Goal: Transaction & Acquisition: Purchase product/service

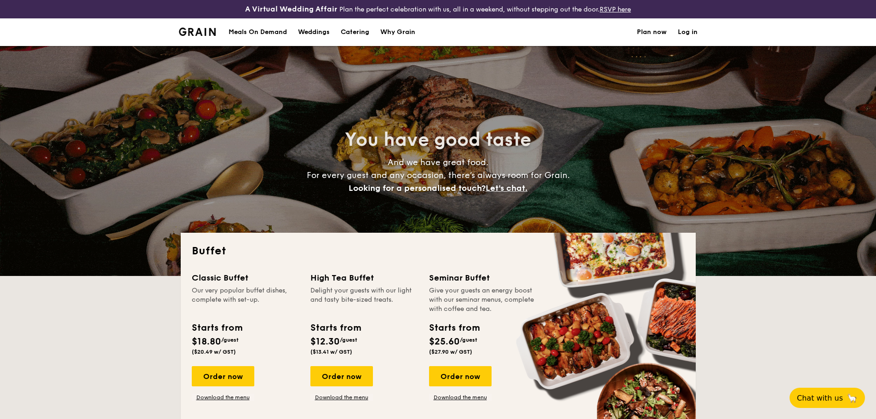
select select
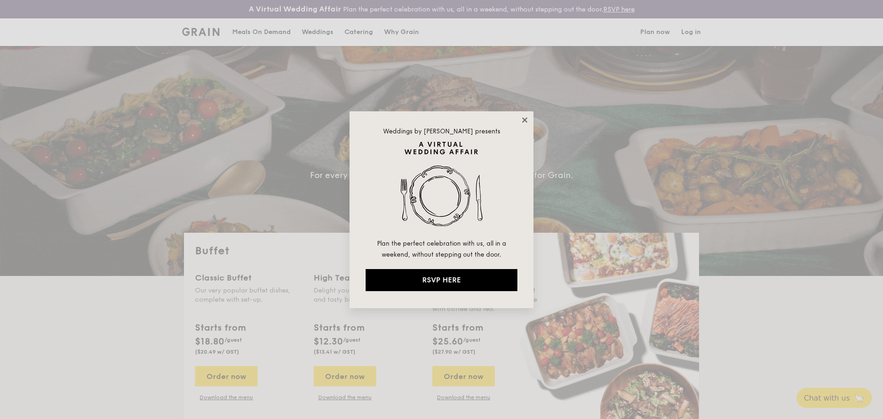
click at [524, 117] on icon at bounding box center [524, 120] width 8 height 8
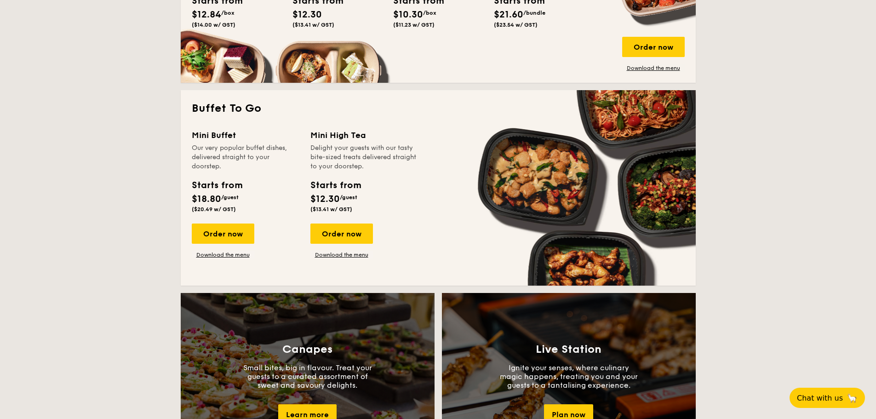
scroll to position [552, 0]
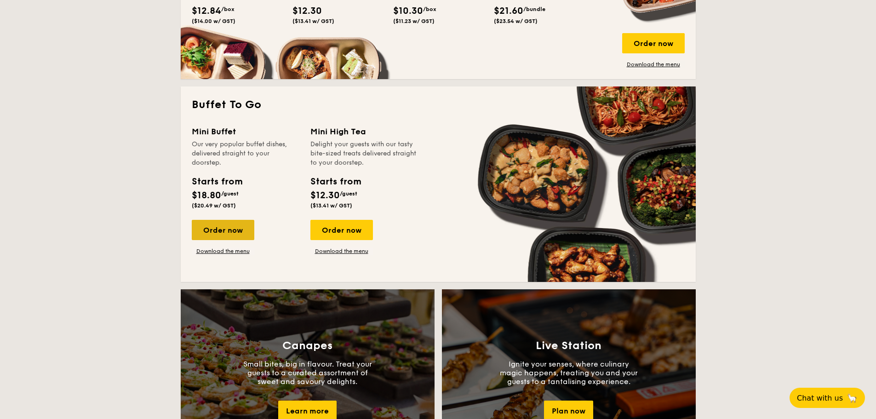
click at [222, 226] on div "Order now" at bounding box center [223, 230] width 63 height 20
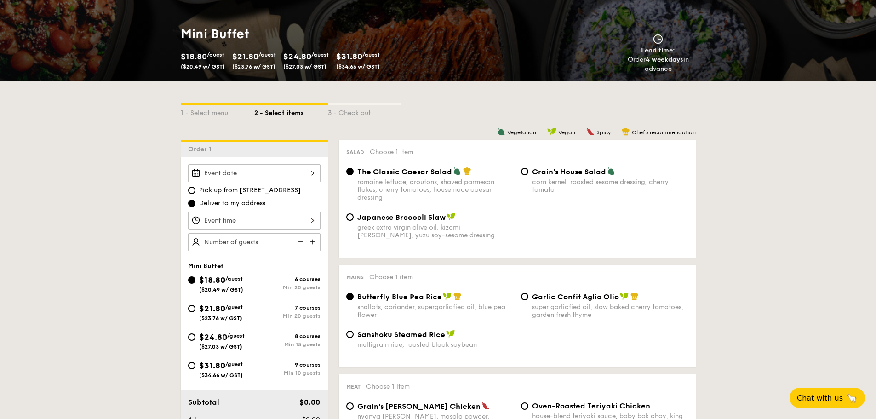
scroll to position [184, 0]
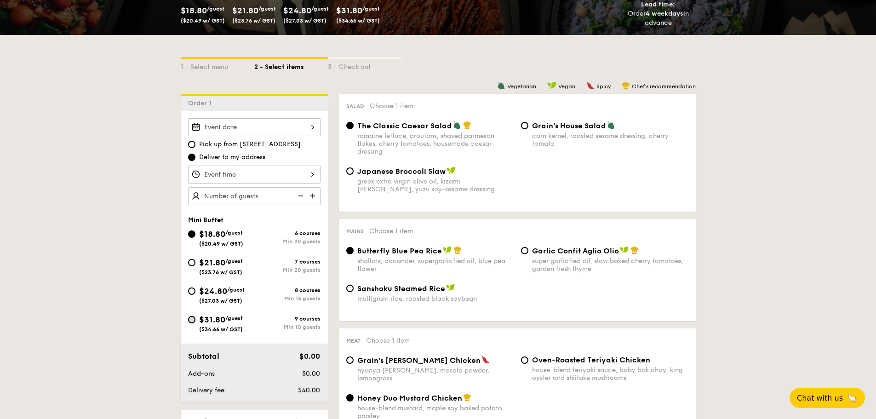
click at [190, 323] on input "$31.80 /guest ($34.66 w/ GST) 9 courses Min 10 guests" at bounding box center [191, 319] width 7 height 7
radio input "true"
radio input "false"
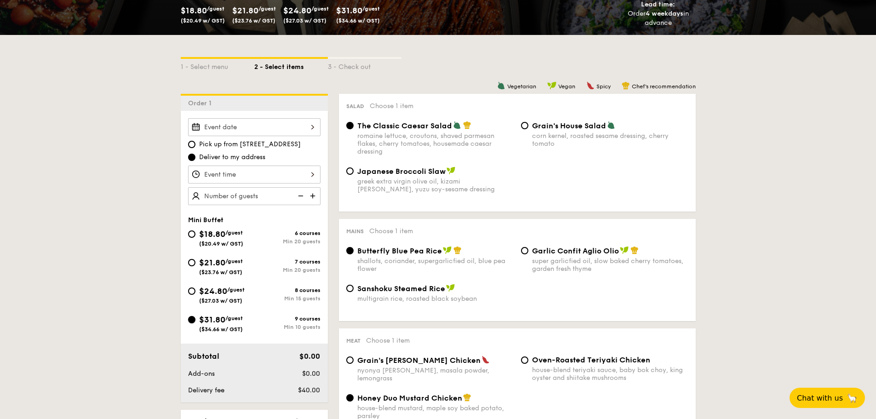
radio input "true"
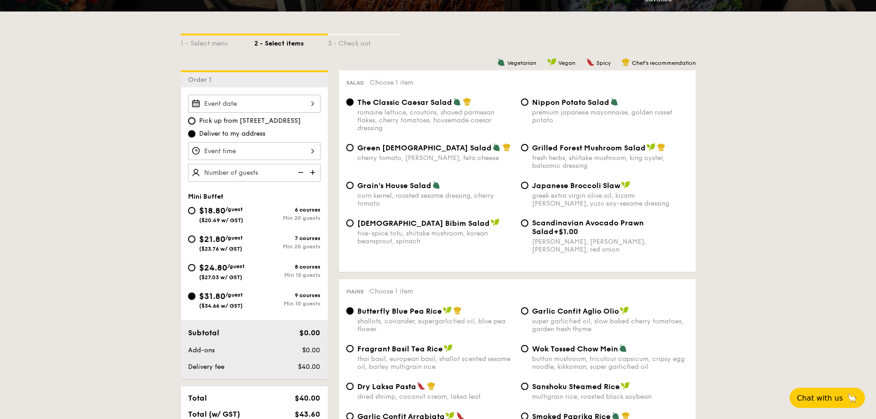
scroll to position [230, 0]
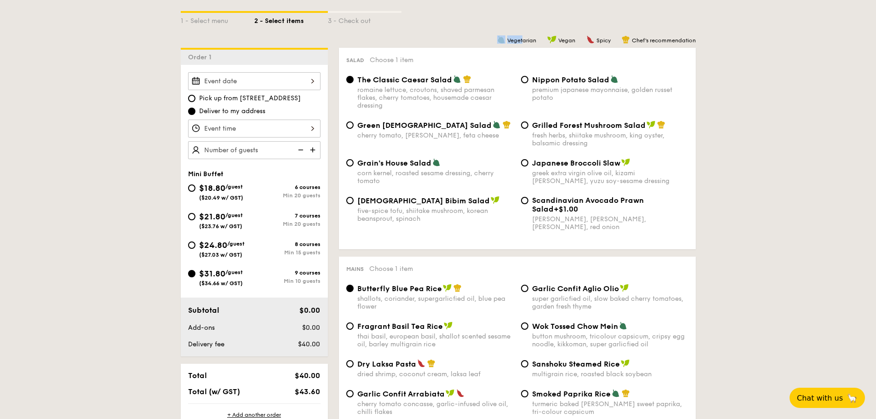
drag, startPoint x: 494, startPoint y: 37, endPoint x: 520, endPoint y: 38, distance: 26.2
click at [520, 38] on div "Vegetarian Vegan Spicy Chef's recommendation" at bounding box center [517, 39] width 357 height 9
click at [528, 38] on span "Vegetarian" at bounding box center [521, 40] width 29 height 6
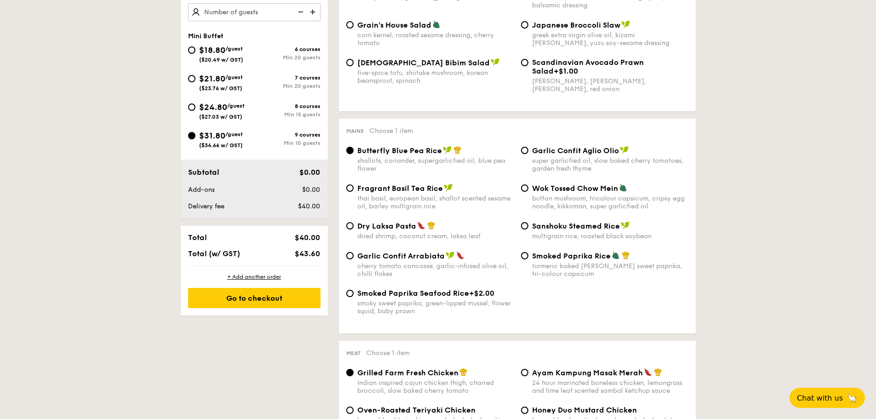
scroll to position [414, 0]
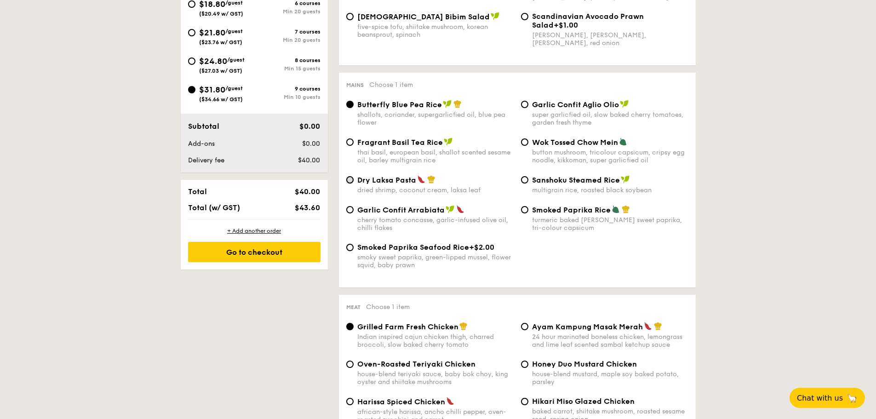
click at [350, 178] on input "Dry Laksa Pasta dried shrimp, coconut cream, laksa leaf" at bounding box center [349, 179] width 7 height 7
radio input "true"
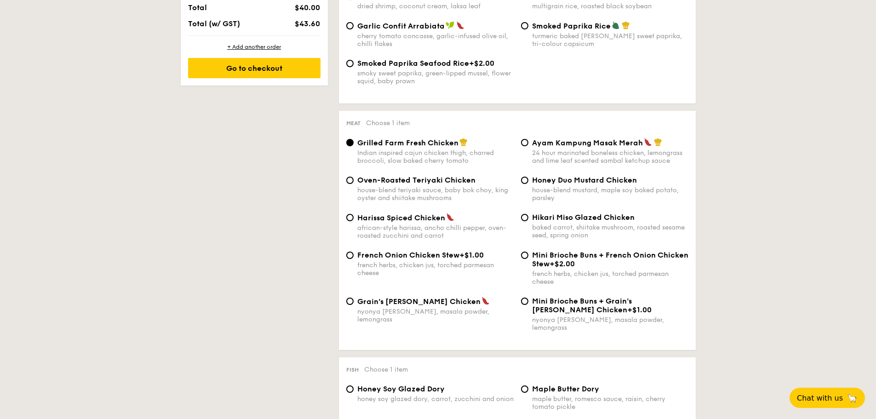
scroll to position [643, 0]
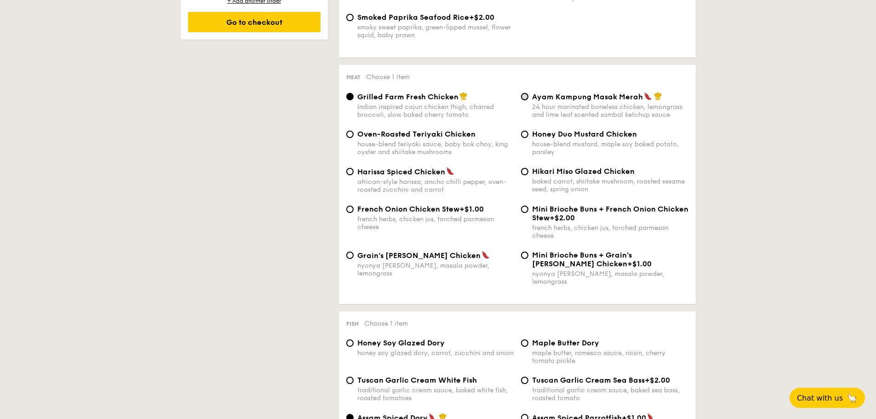
click at [524, 96] on input "Ayam Kampung Masak Merah 24 hour marinated boneless chicken, lemongrass and lim…" at bounding box center [524, 96] width 7 height 7
radio input "true"
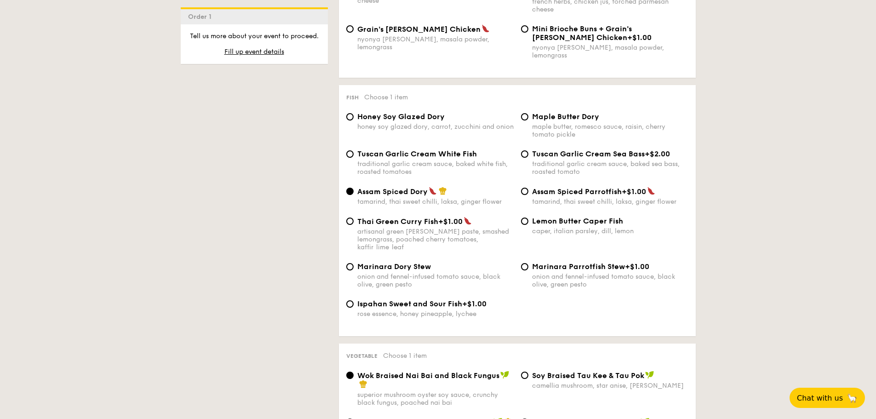
scroll to position [873, 0]
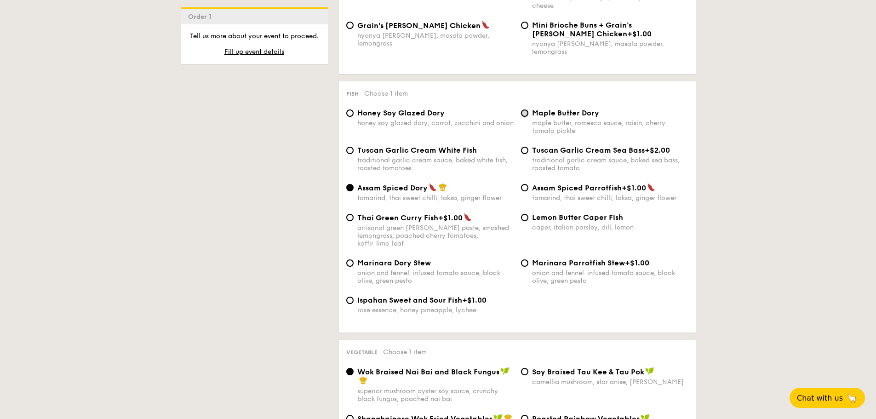
click at [523, 109] on input "Maple Butter Dory maple butter, romesco sauce, raisin, cherry tomato pickle" at bounding box center [524, 112] width 7 height 7
radio input "true"
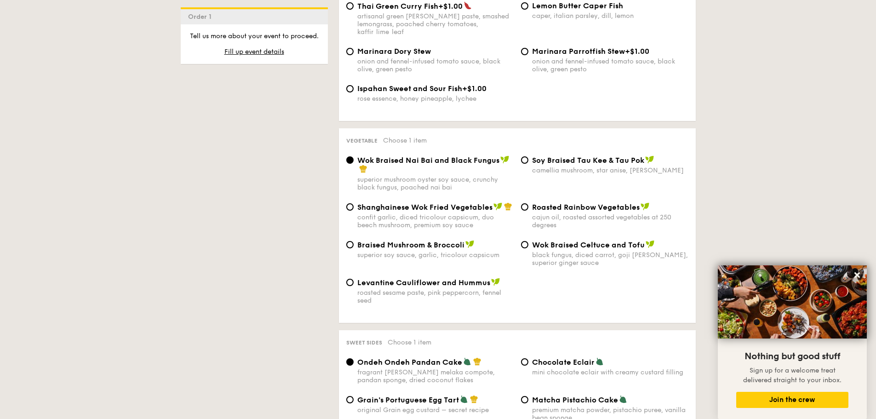
scroll to position [1103, 0]
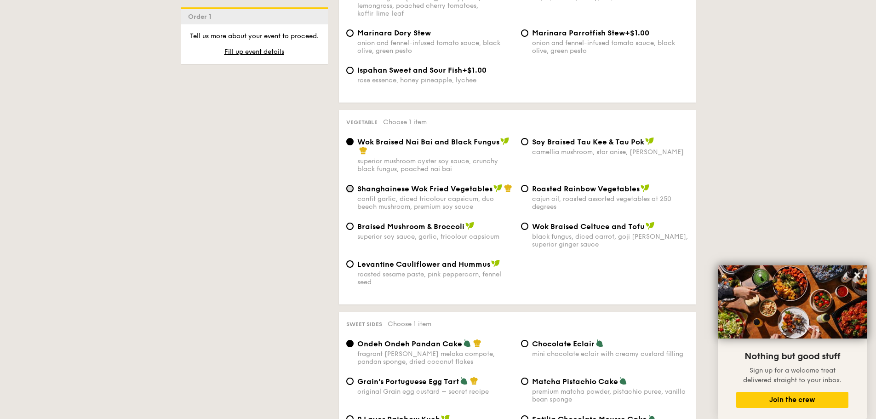
click at [348, 185] on input "Shanghainese Wok Fried Vegetables confit garlic, diced tricolour capsicum, duo …" at bounding box center [349, 188] width 7 height 7
radio input "true"
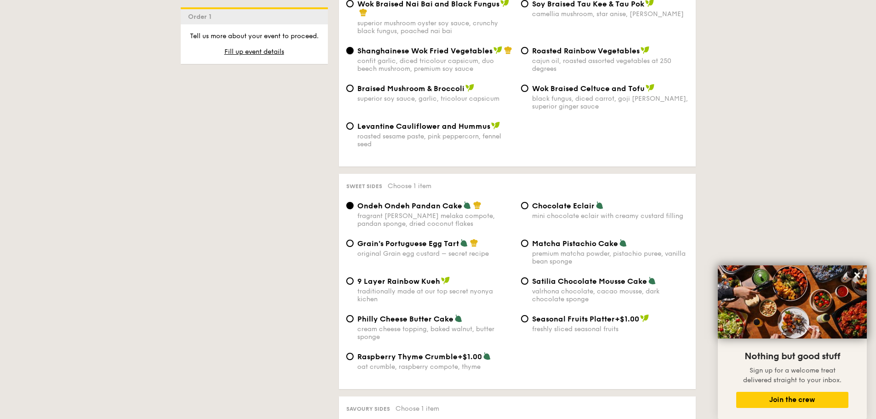
scroll to position [1287, 0]
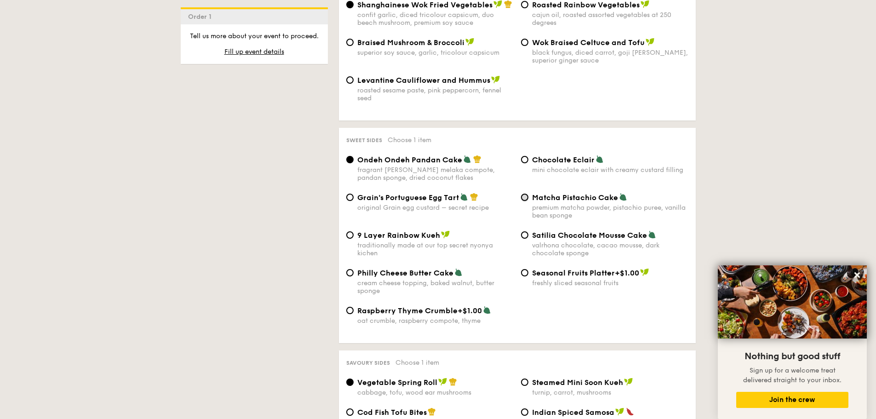
click at [524, 194] on input "Matcha Pistachio Cake premium matcha powder, pistachio puree, vanilla bean spon…" at bounding box center [524, 197] width 7 height 7
radio input "true"
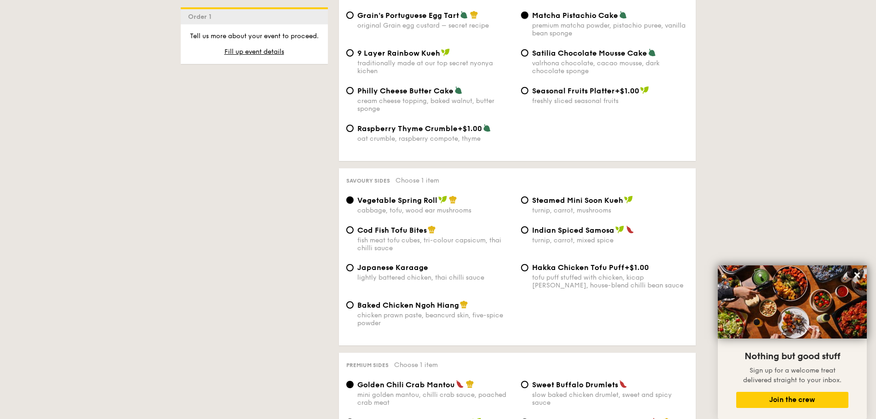
scroll to position [1471, 0]
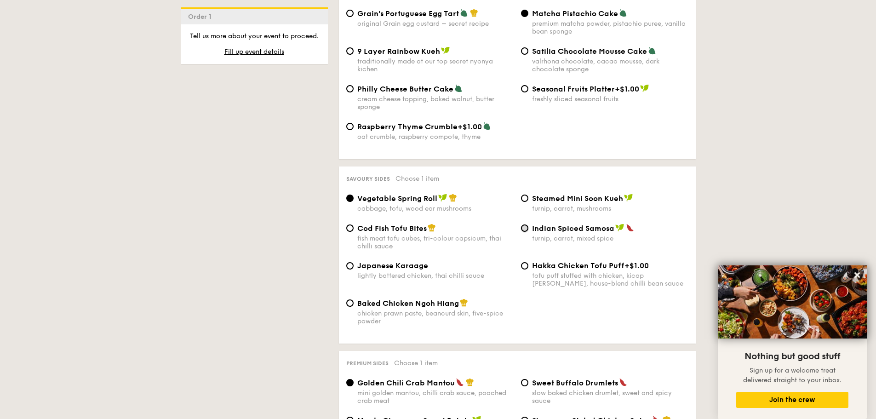
click at [522, 224] on input "Indian Spiced Samosa turnip, carrot, mixed spice" at bounding box center [524, 227] width 7 height 7
radio input "true"
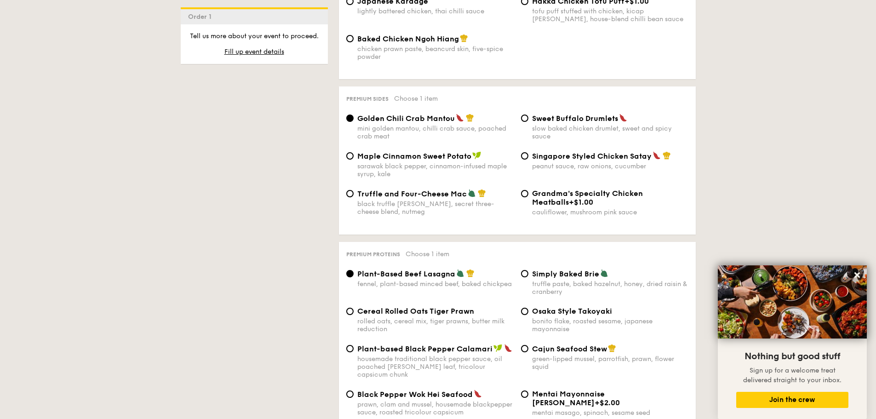
scroll to position [1747, 0]
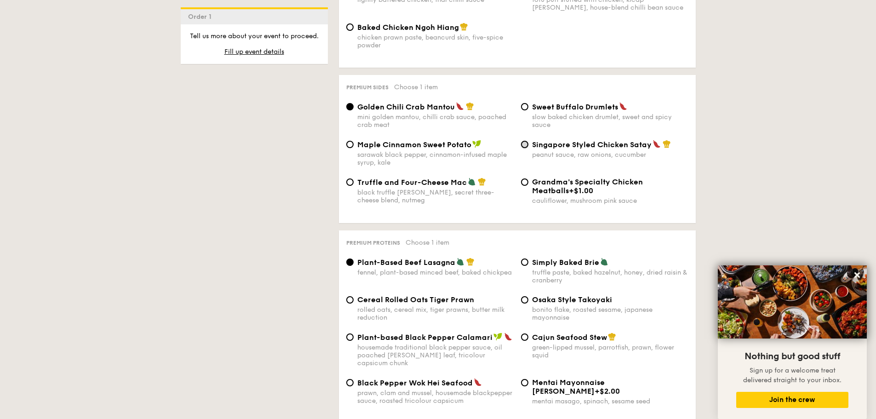
click at [527, 141] on input "Singapore Styled Chicken Satay peanut sauce, raw onions, cucumber" at bounding box center [524, 144] width 7 height 7
radio input "true"
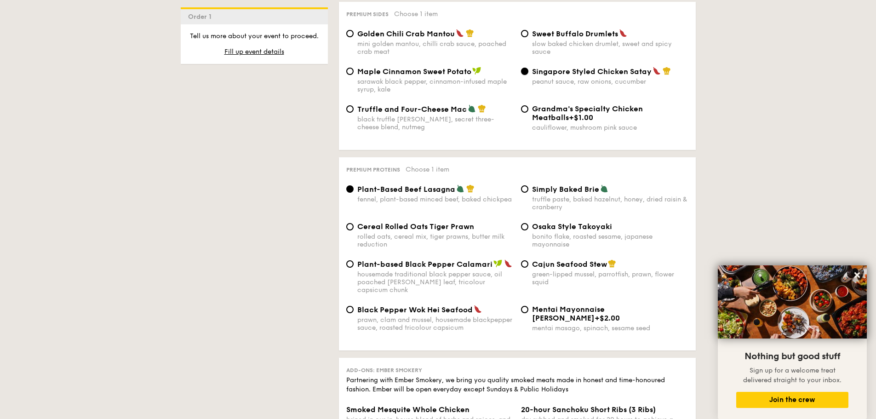
scroll to position [1839, 0]
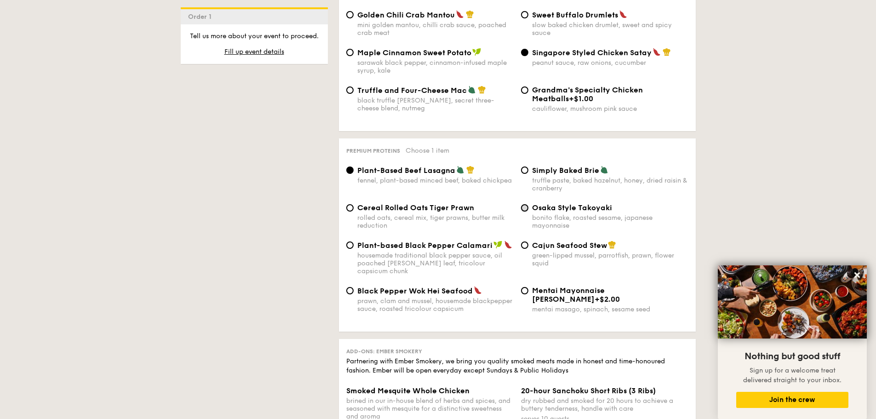
click at [524, 204] on input "Osaka Style Takoyaki bonito flake, roasted sesame, japanese mayonnaise" at bounding box center [524, 207] width 7 height 7
radio input "true"
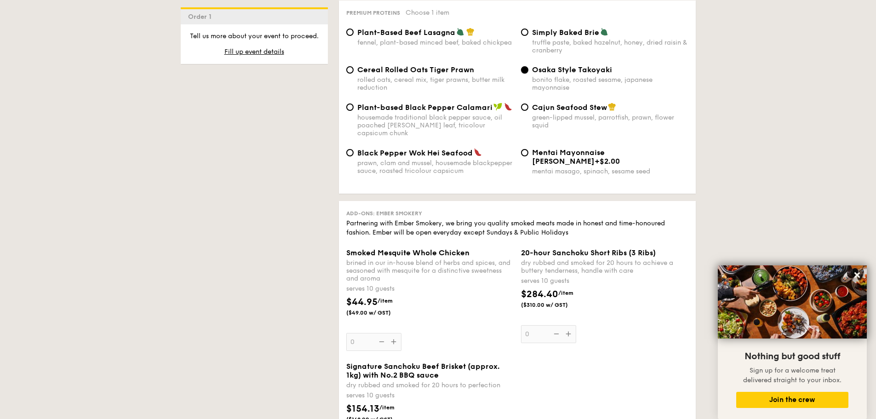
scroll to position [1930, 0]
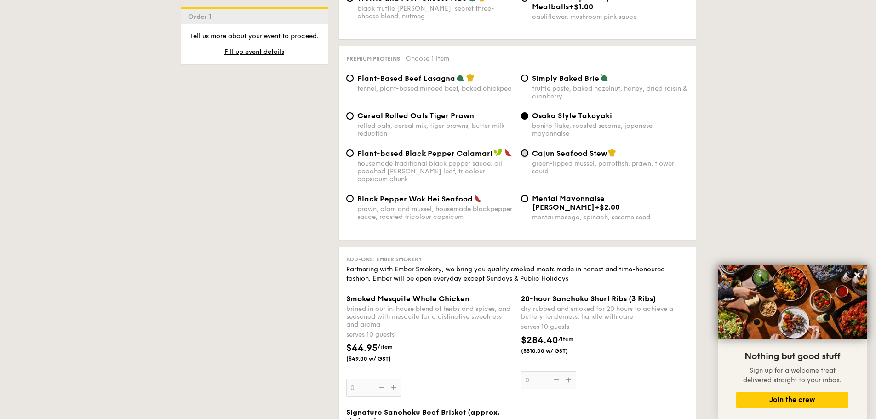
click at [526, 149] on input "Cajun Seafood Stew green-lipped mussel, parrotfish, prawn, flower squid" at bounding box center [524, 152] width 7 height 7
radio input "true"
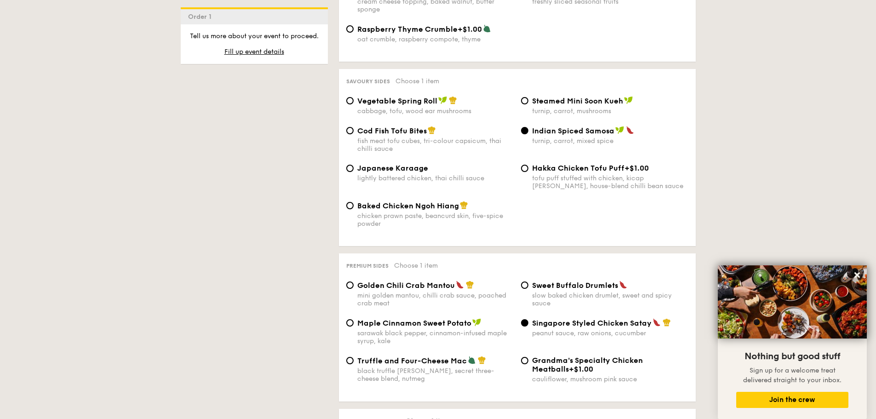
scroll to position [1576, 0]
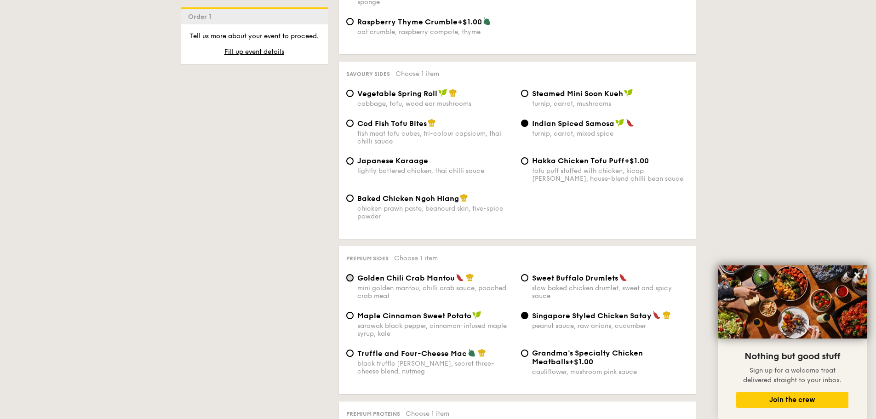
click at [351, 274] on input "Golden Chili Crab Mantou mini golden mantou, chilli crab sauce, poached crab me…" at bounding box center [349, 277] width 7 height 7
radio input "true"
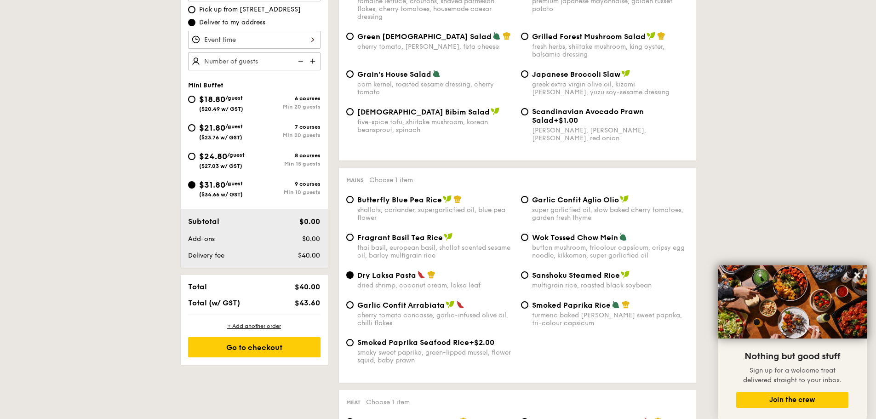
scroll to position [243, 0]
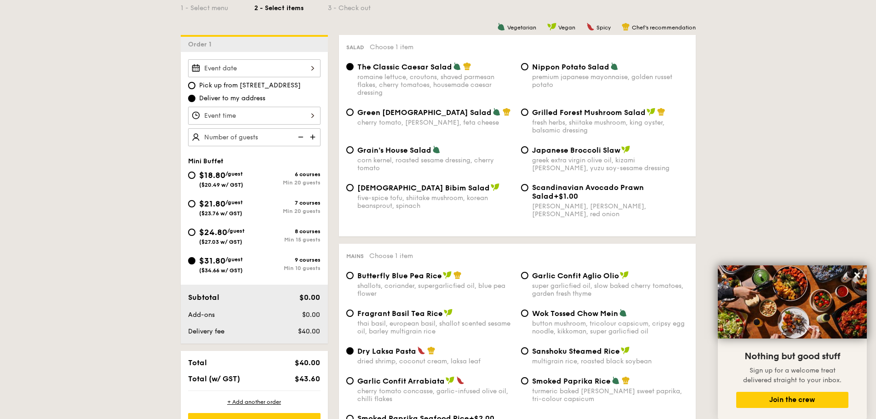
click at [317, 68] on div at bounding box center [254, 68] width 132 height 18
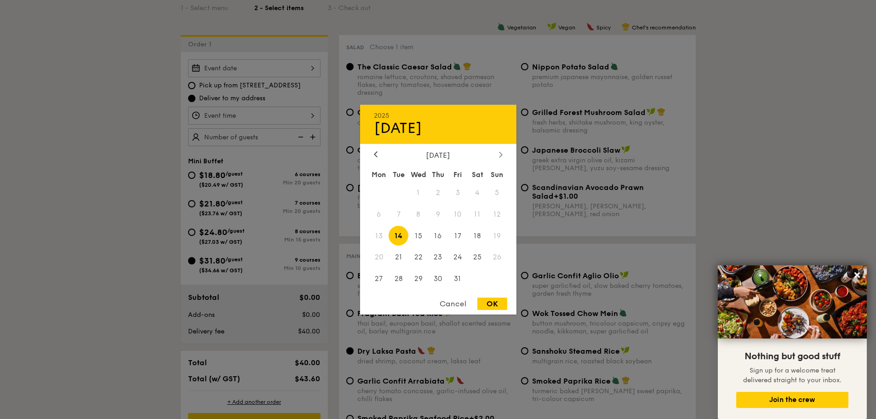
click at [497, 152] on div at bounding box center [500, 154] width 8 height 9
click at [481, 214] on span "8" at bounding box center [477, 214] width 20 height 20
click at [504, 300] on div "OK" at bounding box center [492, 303] width 30 height 12
type input "Nov 08, 2025"
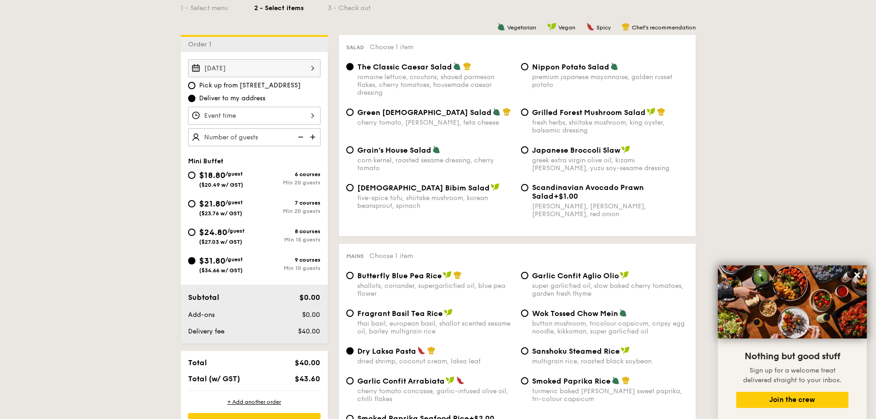
click at [316, 117] on div at bounding box center [254, 116] width 132 height 18
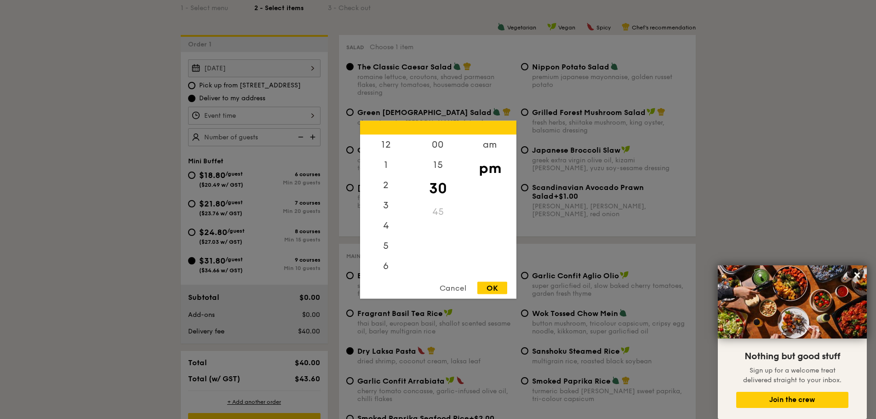
scroll to position [40, 0]
click at [385, 231] on div "6" at bounding box center [386, 228] width 52 height 27
click at [499, 290] on div "OK" at bounding box center [492, 287] width 30 height 12
type input "6:30PM"
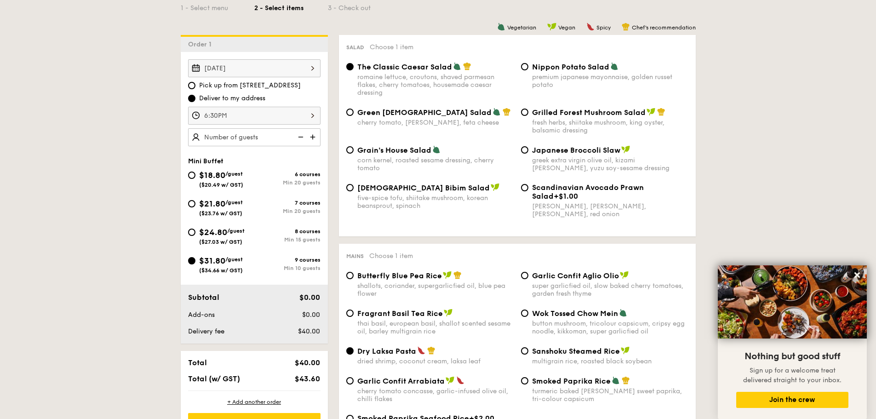
click at [313, 137] on img at bounding box center [314, 136] width 14 height 17
type input "10 guests"
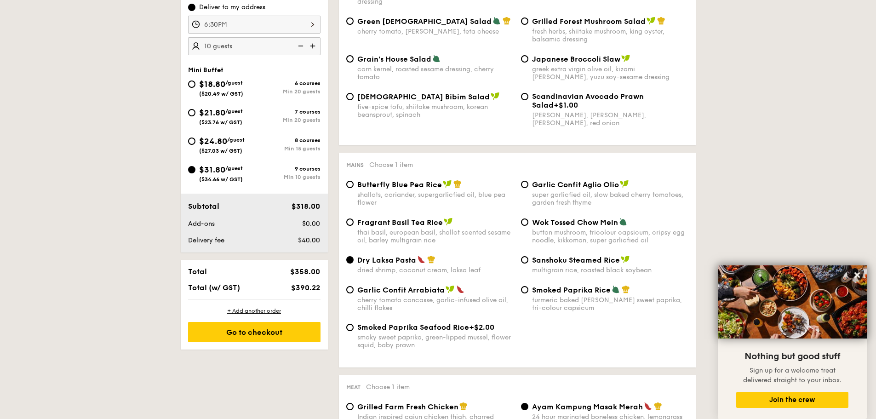
scroll to position [335, 0]
drag, startPoint x: 296, startPoint y: 288, endPoint x: 308, endPoint y: 286, distance: 12.0
click at [308, 286] on span "$390.22" at bounding box center [305, 286] width 29 height 9
click at [309, 286] on span "$390.22" at bounding box center [305, 286] width 29 height 9
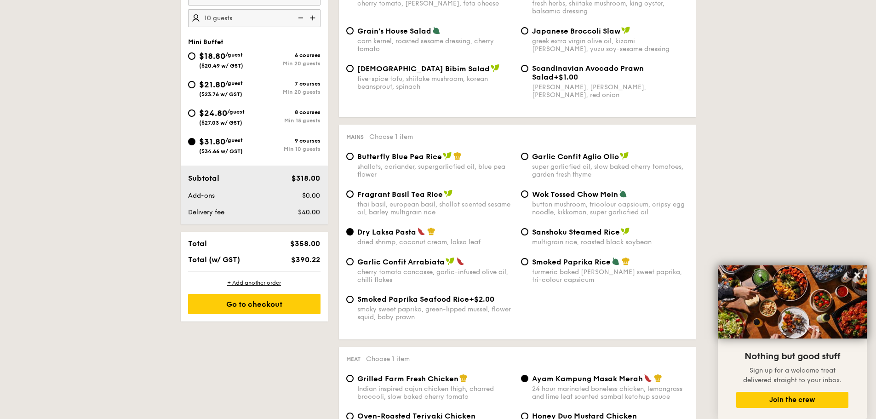
scroll to position [381, 0]
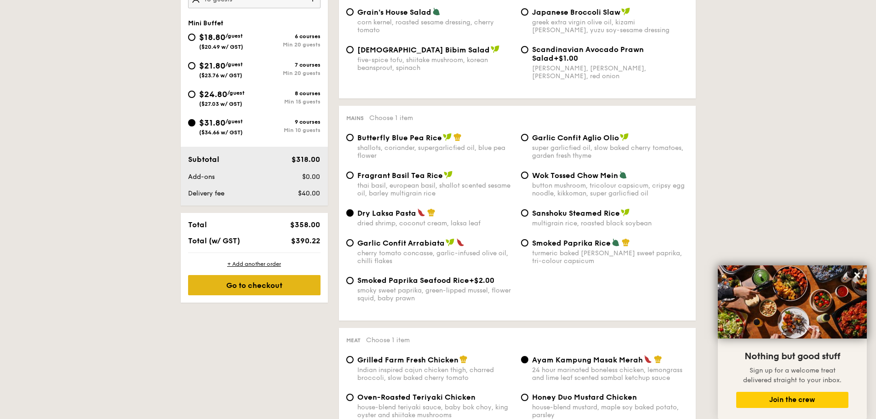
click at [293, 284] on div "Go to checkout" at bounding box center [254, 285] width 132 height 20
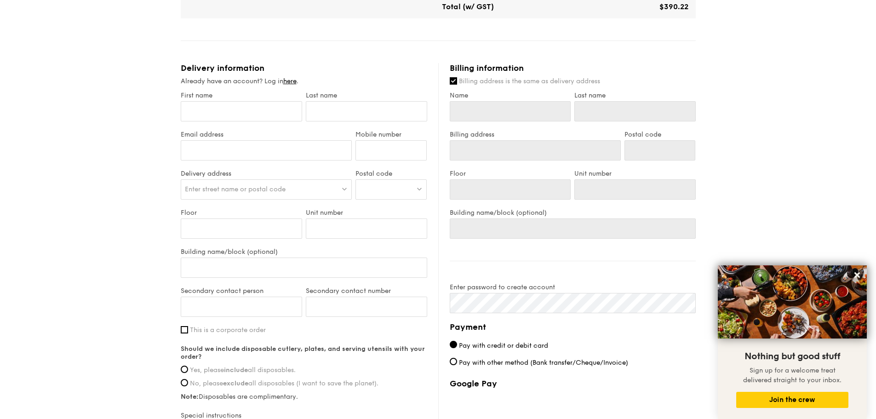
scroll to position [506, 0]
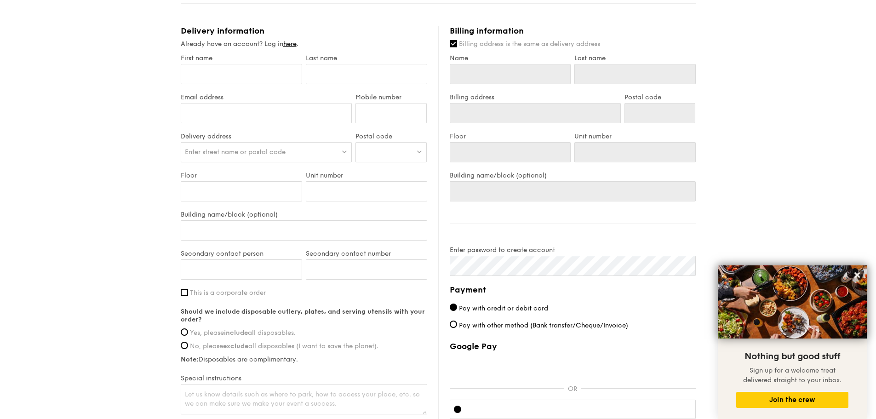
click at [378, 150] on div at bounding box center [390, 152] width 71 height 20
click at [289, 153] on div "Enter street name or postal code" at bounding box center [266, 152] width 171 height 20
click at [370, 154] on div at bounding box center [390, 152] width 71 height 20
click at [281, 153] on span "Enter street name or postal code" at bounding box center [235, 152] width 101 height 8
type input "821442"
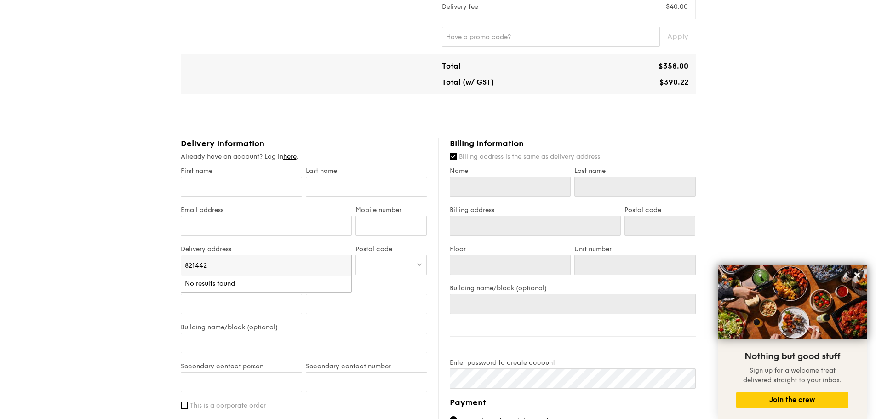
scroll to position [368, 0]
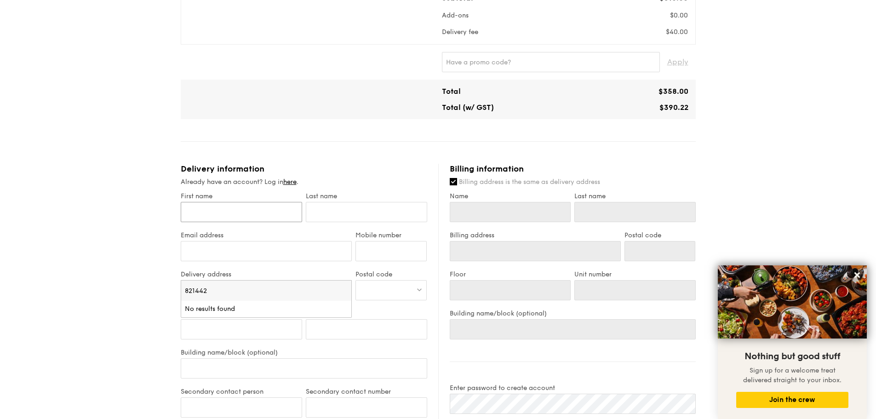
click at [247, 206] on input "First name" at bounding box center [241, 212] width 121 height 20
type input "C"
type input "Ca"
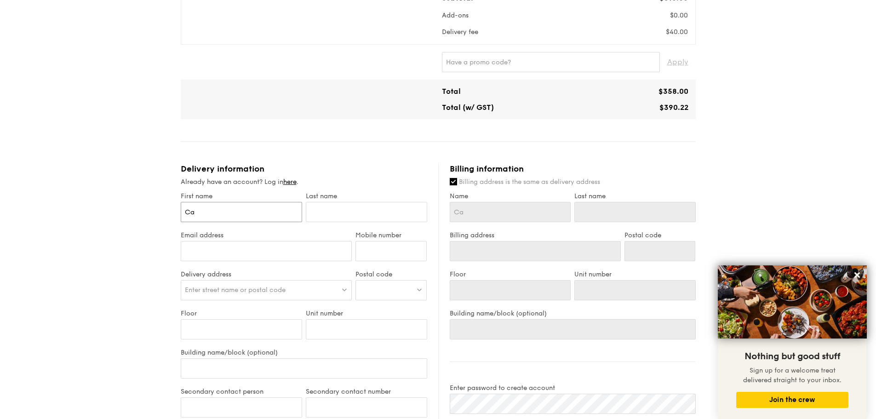
type input "Cas"
type input "Caso"
type input "[PERSON_NAME]"
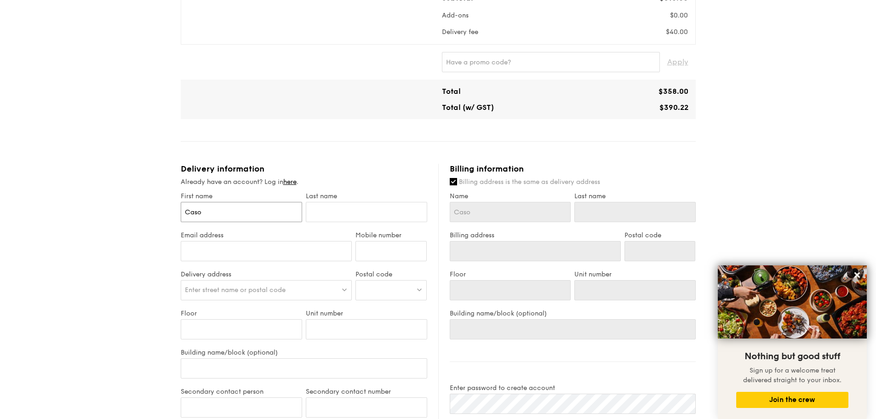
type input "[PERSON_NAME]"
type input "T"
type input "Te"
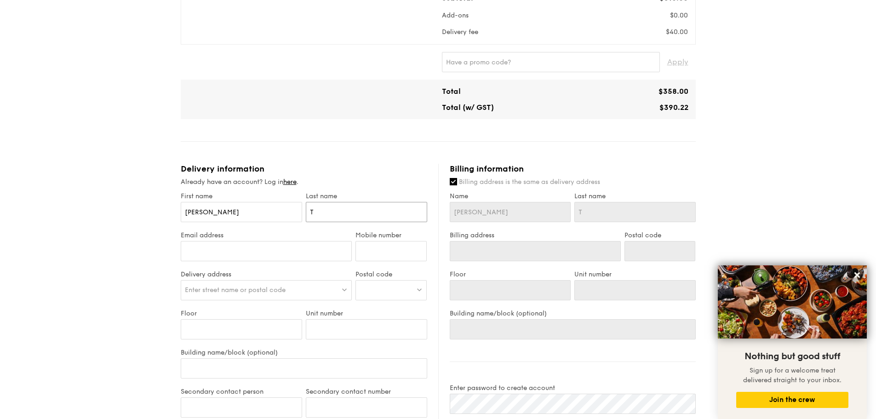
type input "Te"
type input "Teo"
click at [284, 254] on input "Email address" at bounding box center [266, 251] width 171 height 20
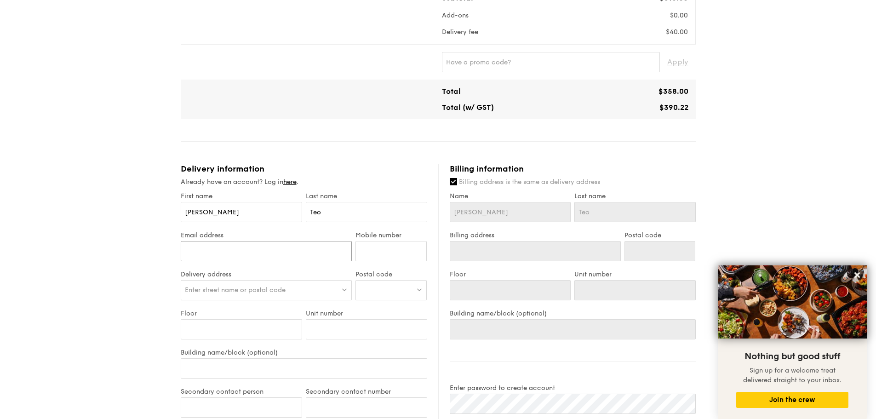
type input "[EMAIL_ADDRESS][DOMAIN_NAME]"
type input "88843127"
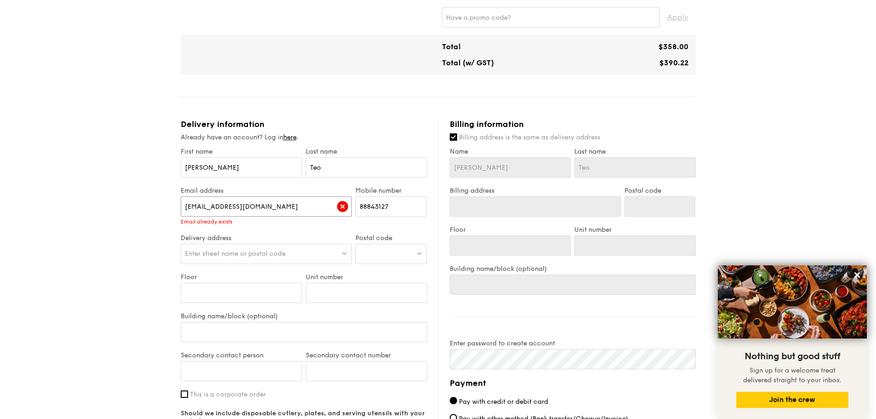
scroll to position [414, 0]
click at [266, 245] on div "Enter street name or postal code" at bounding box center [266, 252] width 171 height 20
click at [249, 204] on input "[EMAIL_ADDRESS][DOMAIN_NAME]" at bounding box center [266, 205] width 171 height 20
click at [253, 253] on span "Enter street name or postal code" at bounding box center [235, 252] width 101 height 8
drag, startPoint x: 229, startPoint y: 253, endPoint x: 149, endPoint y: 240, distance: 80.6
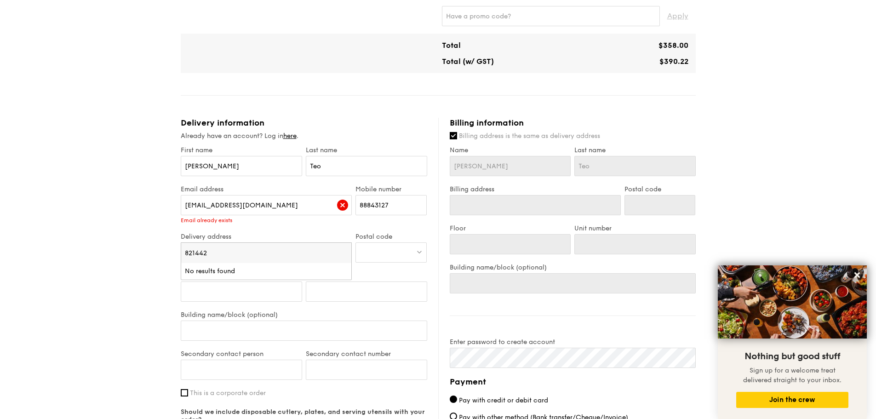
click at [148, 239] on div "1 - Select menu 2 - Select items 3 - Check out Mini Buffet $31.80 /guest ($34.6…" at bounding box center [438, 105] width 876 height 1000
click at [285, 252] on span "Enter street name or postal code" at bounding box center [235, 252] width 101 height 8
drag, startPoint x: 246, startPoint y: 256, endPoint x: 157, endPoint y: 244, distance: 90.5
click at [157, 244] on div "1 - Select menu 2 - Select items 3 - Check out Mini Buffet $31.80 /guest ($34.6…" at bounding box center [438, 105] width 876 height 1000
drag, startPoint x: 289, startPoint y: 137, endPoint x: 348, endPoint y: 120, distance: 62.3
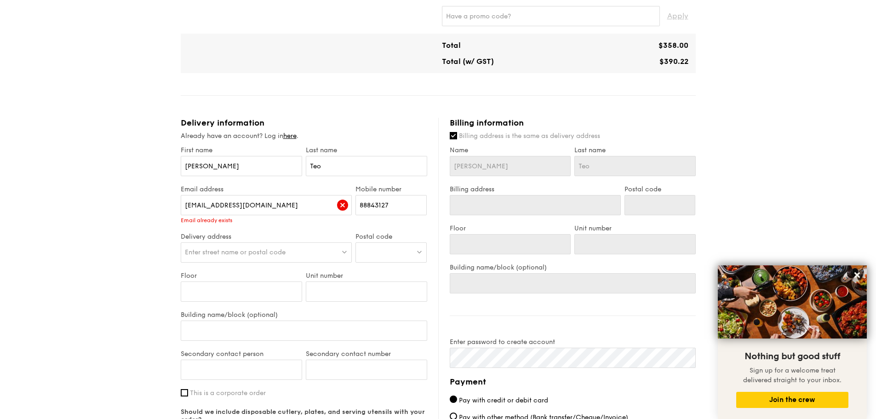
click at [349, 118] on div "Delivery information" at bounding box center [304, 123] width 246 height 10
drag, startPoint x: 293, startPoint y: 136, endPoint x: 344, endPoint y: 110, distance: 57.1
click at [347, 109] on div "Mini Buffet $31.80 /guest ($34.66 w/ GST) 10 guests Serving time: Nov 08, 2025,…" at bounding box center [438, 141] width 515 height 927
click at [269, 255] on span "Enter street name or postal code" at bounding box center [235, 252] width 101 height 8
drag, startPoint x: 269, startPoint y: 256, endPoint x: 144, endPoint y: 242, distance: 125.4
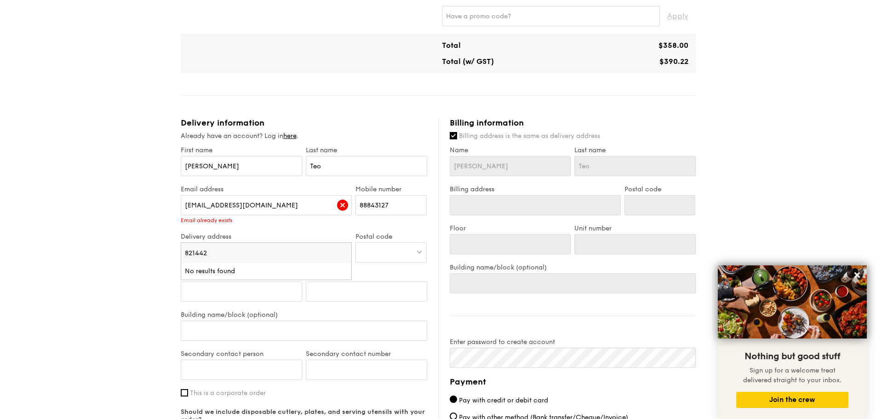
click at [144, 242] on div "1 - Select menu 2 - Select items 3 - Check out Mini Buffet $31.80 /guest ($34.6…" at bounding box center [438, 105] width 876 height 1000
click at [224, 245] on div "Enter street name or postal code" at bounding box center [266, 252] width 171 height 20
type input "8"
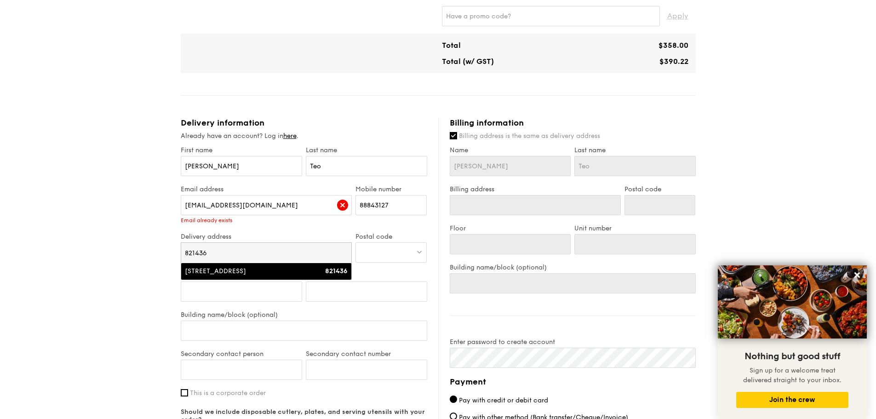
type input "821436"
click at [233, 275] on div "436A Northshore Drive, Punggol Point Crown" at bounding box center [246, 271] width 122 height 9
type input "Punggol Point Crown, 436A Northshore Drive"
type input "821436"
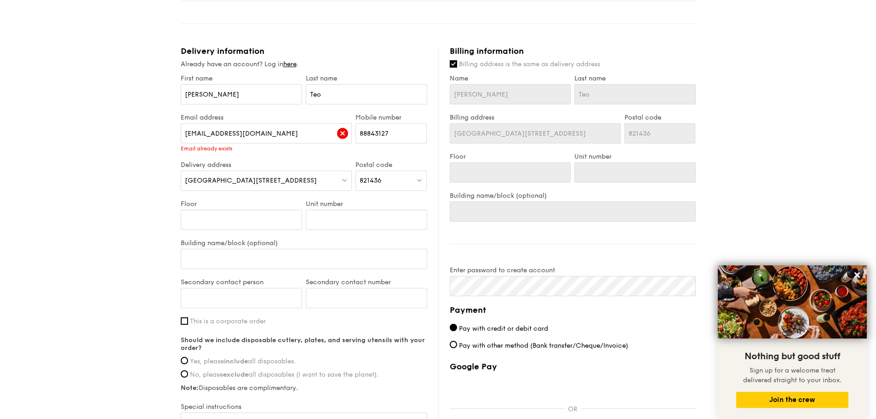
scroll to position [506, 0]
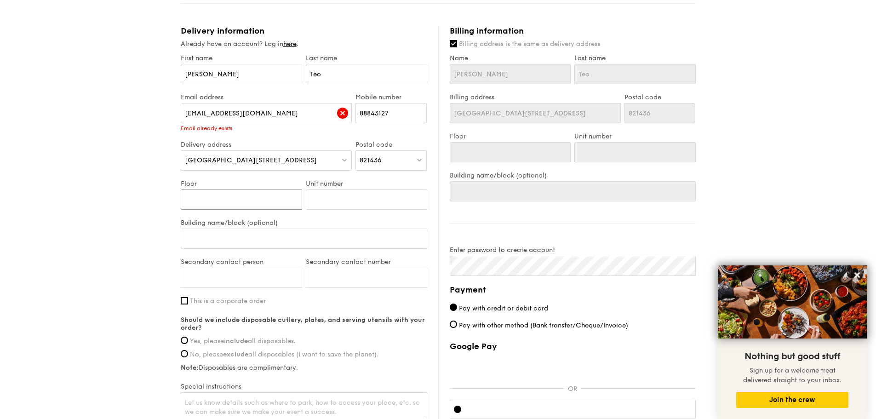
click at [236, 197] on input "Floor" at bounding box center [241, 199] width 121 height 20
type input "0"
type input "09"
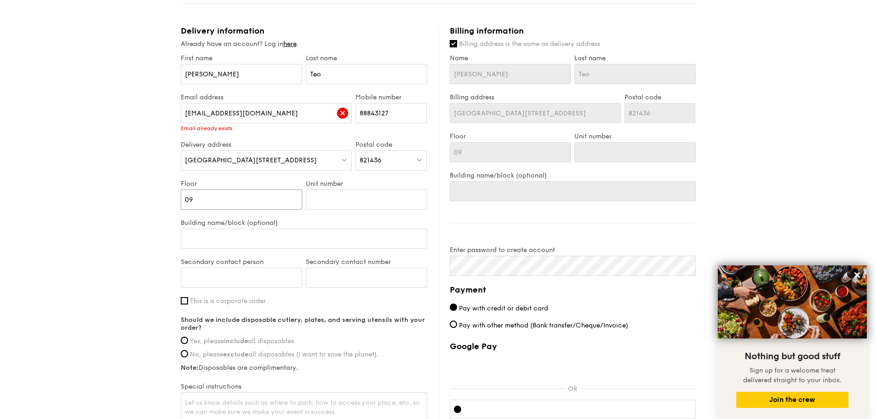
type input "09"
click at [387, 197] on input "Unit number" at bounding box center [366, 199] width 121 height 20
type input "1"
type input "15"
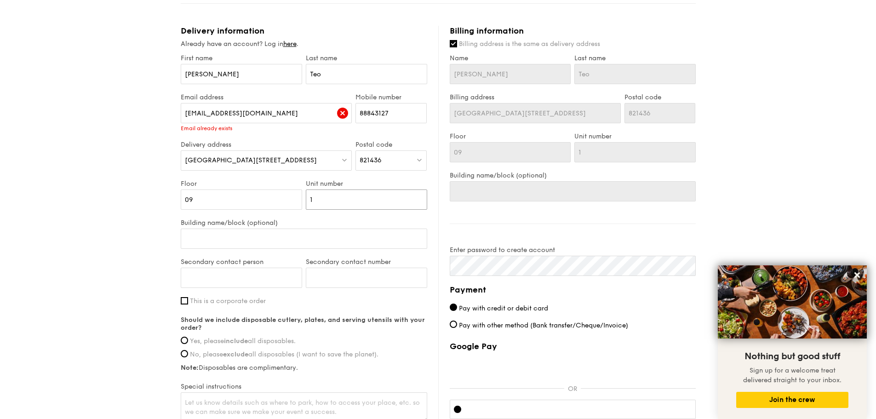
type input "15"
type input "154"
type input "1547"
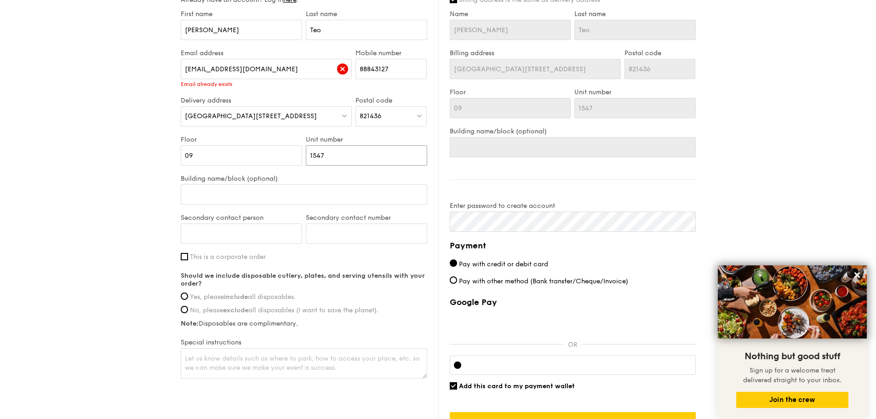
scroll to position [552, 0]
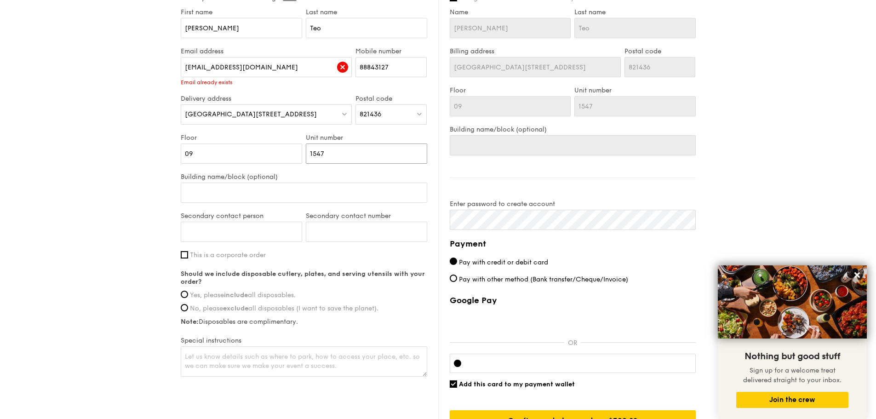
type input "1547"
click at [230, 231] on input "Secondary contact person" at bounding box center [241, 232] width 121 height 20
type input "88839349"
click at [185, 292] on input "Yes, please include all disposables." at bounding box center [184, 293] width 7 height 7
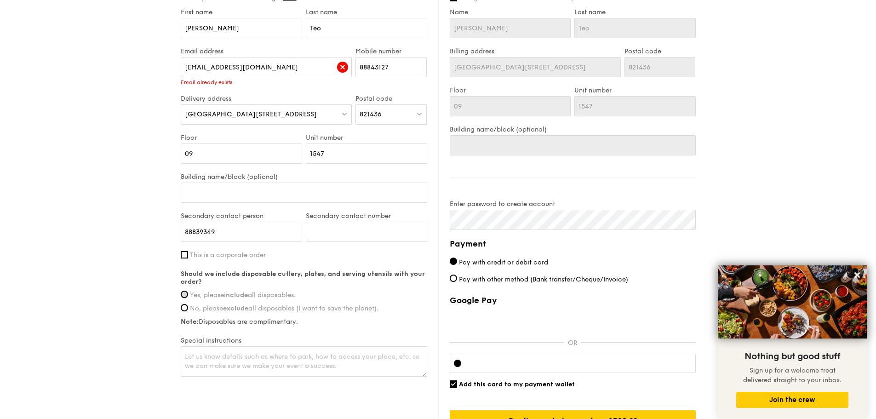
radio input "true"
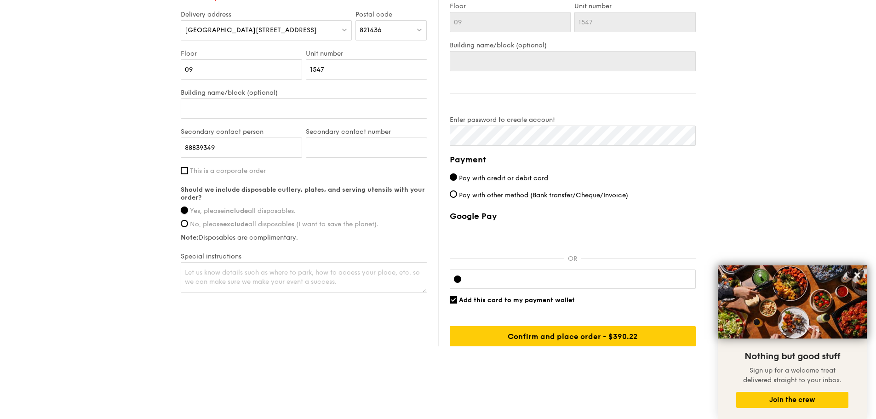
scroll to position [637, 0]
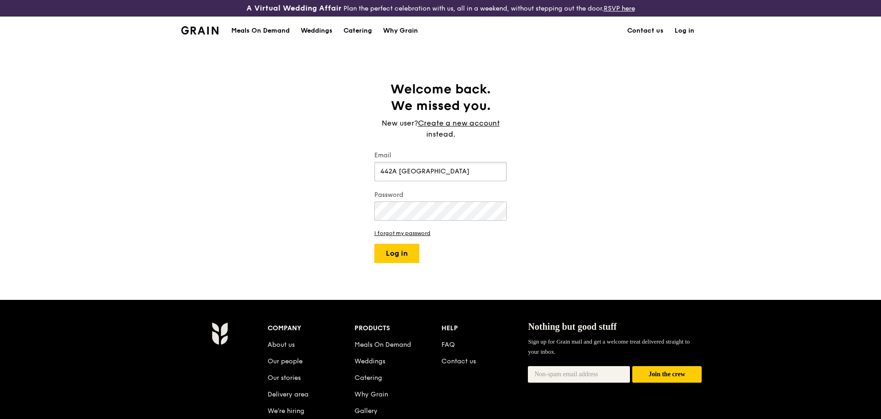
click at [465, 172] on input "442A [GEOGRAPHIC_DATA]" at bounding box center [440, 171] width 132 height 19
click at [482, 169] on input "442A [GEOGRAPHIC_DATA]" at bounding box center [440, 171] width 132 height 19
drag, startPoint x: 485, startPoint y: 169, endPoint x: 405, endPoint y: 169, distance: 80.0
click at [349, 166] on div "Welcome back. We missed you. New user? Create a new account instead. Email [STR…" at bounding box center [440, 172] width 881 height 182
type input "[EMAIL_ADDRESS][DOMAIN_NAME]"
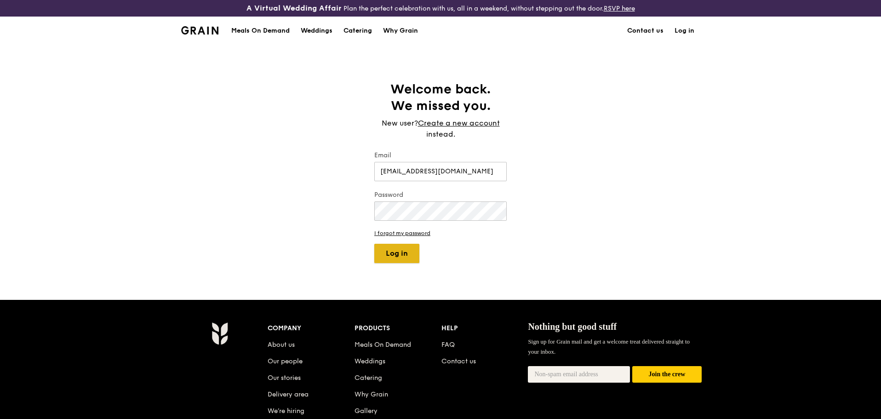
click at [403, 252] on button "Log in" at bounding box center [396, 253] width 45 height 19
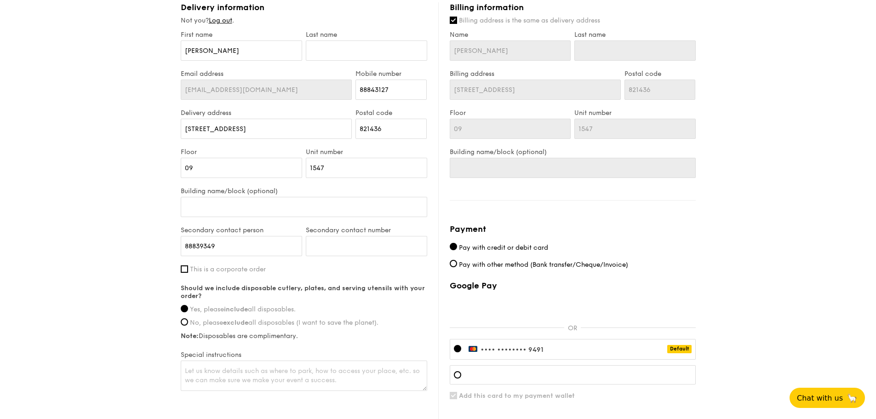
scroll to position [530, 0]
drag, startPoint x: 251, startPoint y: 251, endPoint x: 172, endPoint y: 246, distance: 78.7
click at [368, 247] on input "Secondary contact number" at bounding box center [366, 244] width 121 height 20
paste input "88839349"
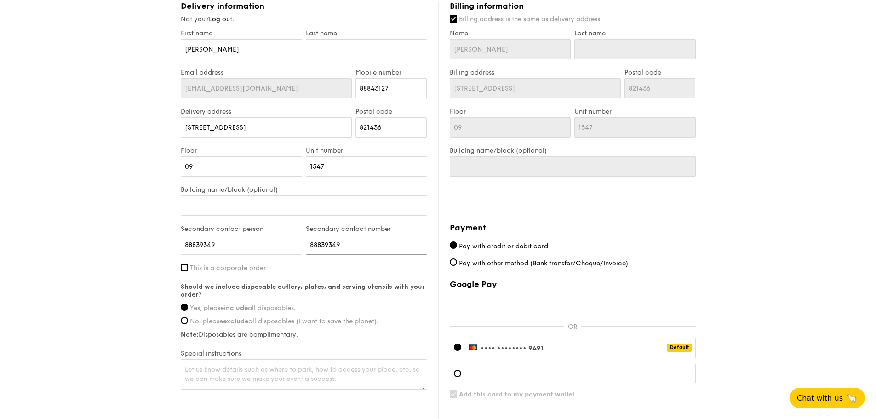
type input "88839349"
drag, startPoint x: 239, startPoint y: 250, endPoint x: 115, endPoint y: 234, distance: 125.1
type input "[PERSON_NAME]"
drag, startPoint x: 68, startPoint y: 216, endPoint x: 74, endPoint y: 218, distance: 5.6
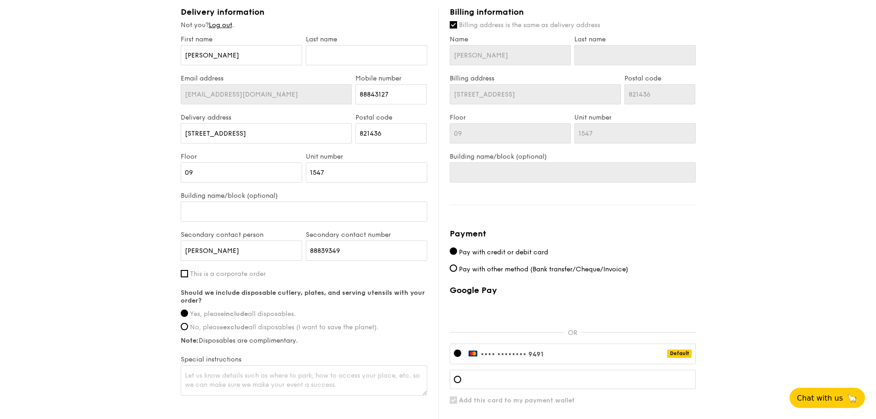
scroll to position [626, 0]
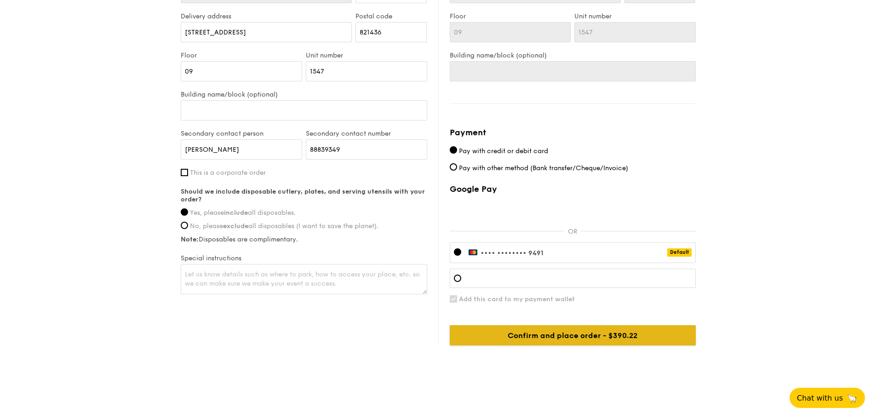
click at [579, 330] on input "Confirm and place order - $390.22" at bounding box center [573, 335] width 246 height 20
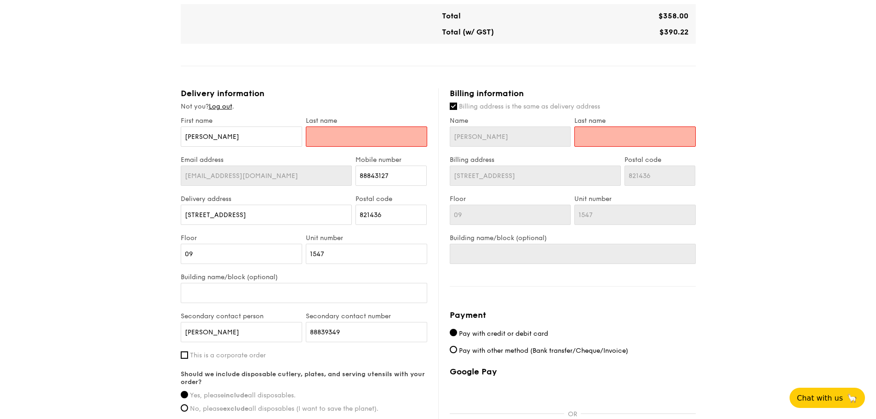
scroll to position [432, 0]
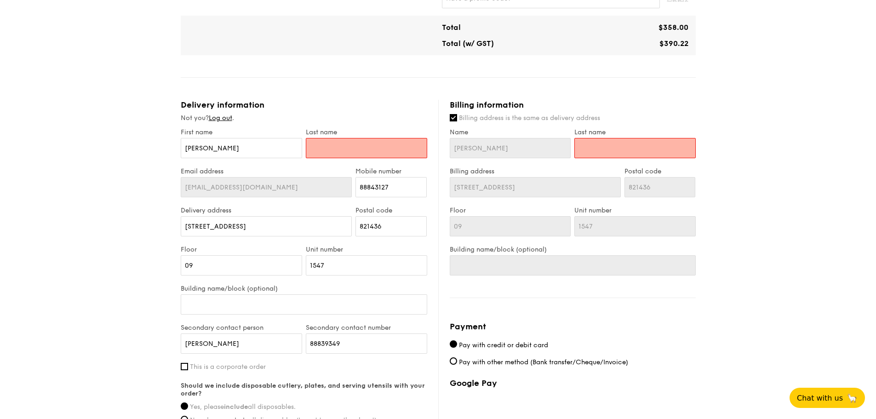
type input "T"
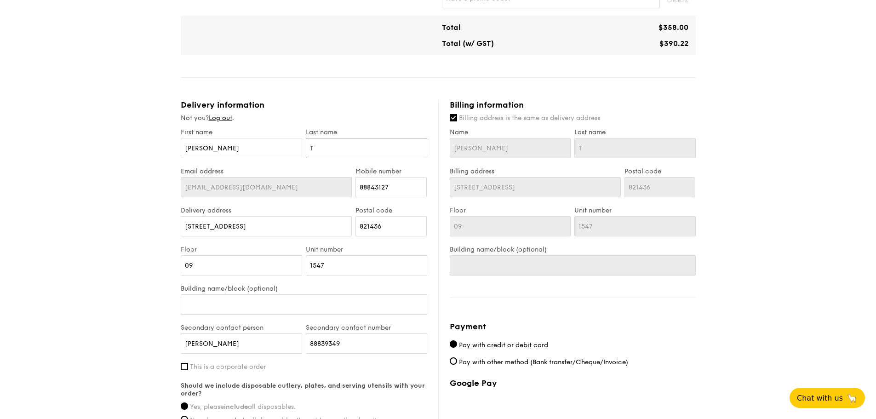
type input "Te"
type input "Teo"
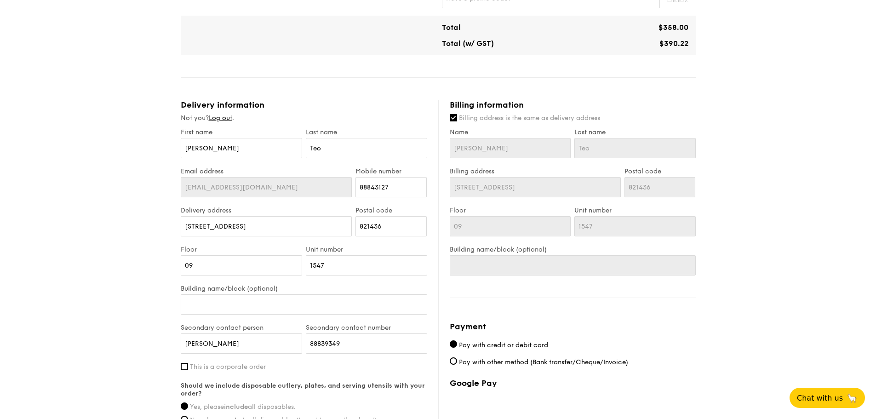
click at [786, 156] on div "1 - Select menu 2 - Select items 3 - Check out Mini Buffet $31.80 /guest ($34.6…" at bounding box center [438, 81] width 876 height 989
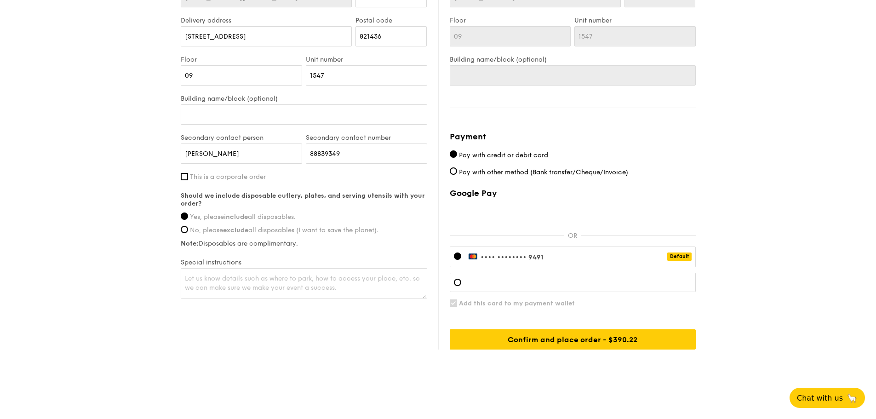
scroll to position [626, 0]
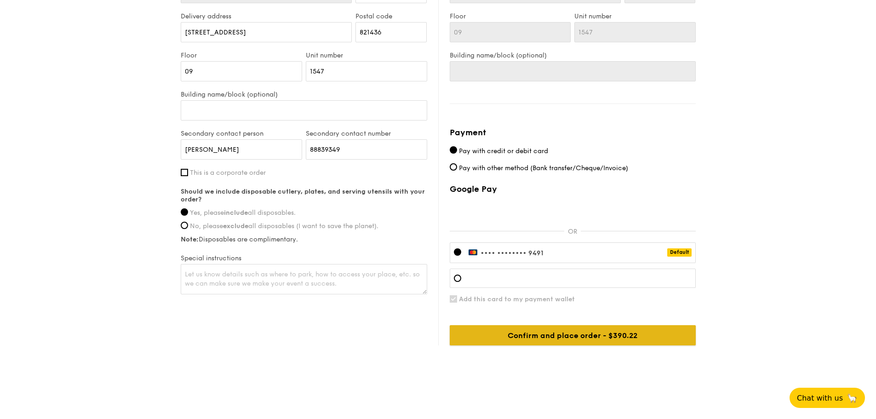
click at [663, 336] on input "Confirm and place order - $390.22" at bounding box center [573, 335] width 246 height 20
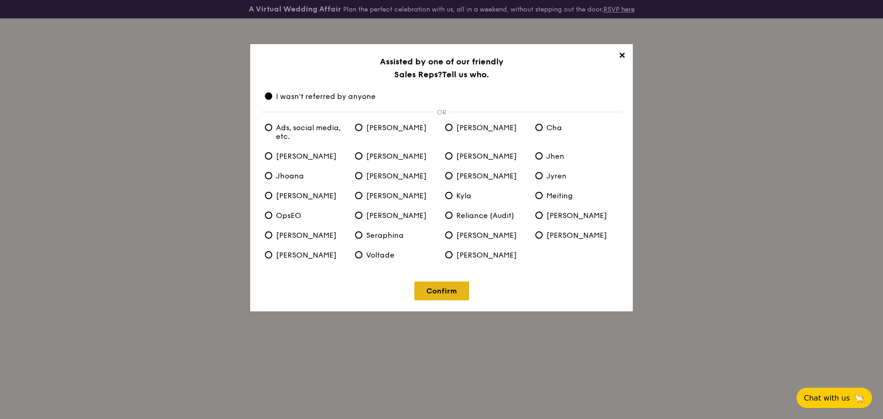
click at [448, 285] on link "Confirm" at bounding box center [441, 290] width 55 height 19
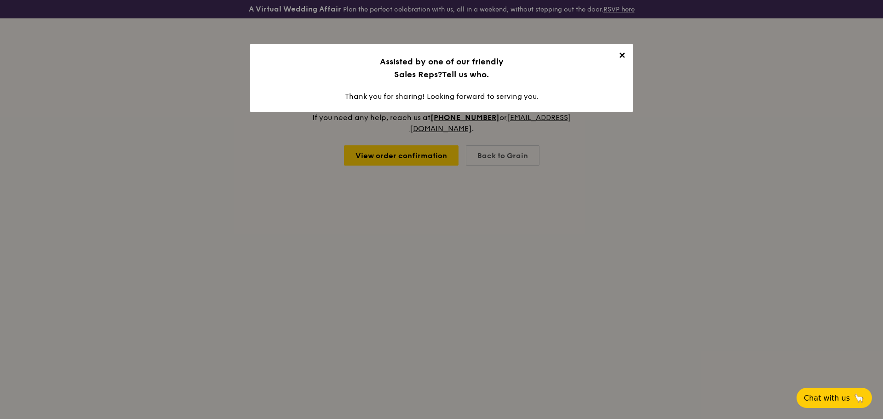
click at [619, 55] on span "✕" at bounding box center [621, 57] width 13 height 13
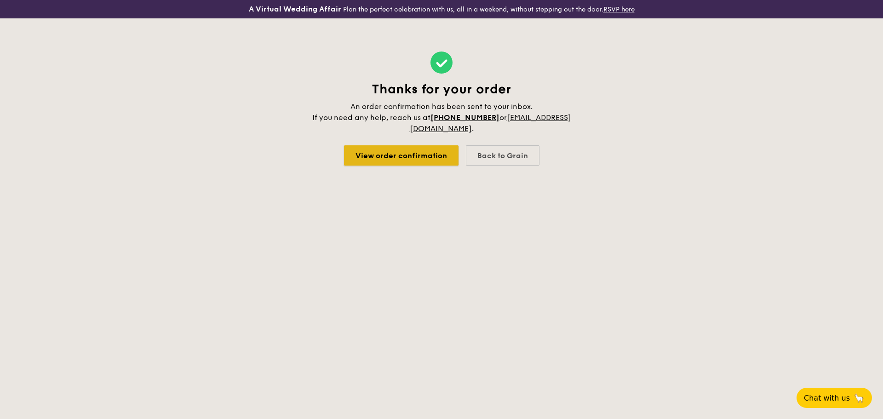
click at [407, 160] on link "View order confirmation" at bounding box center [401, 155] width 114 height 20
